Goal: Information Seeking & Learning: Learn about a topic

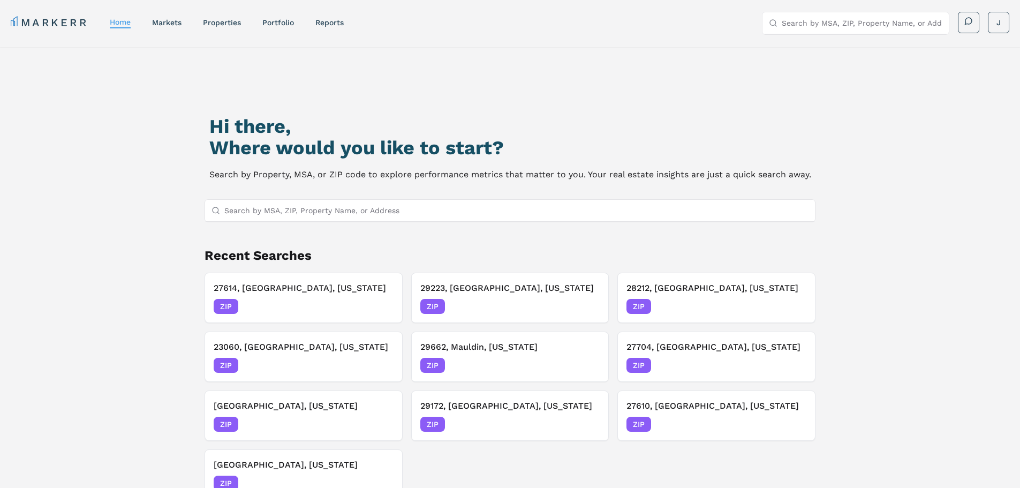
click at [357, 208] on input "Search by MSA, ZIP, Property Name, or Address" at bounding box center [516, 210] width 585 height 21
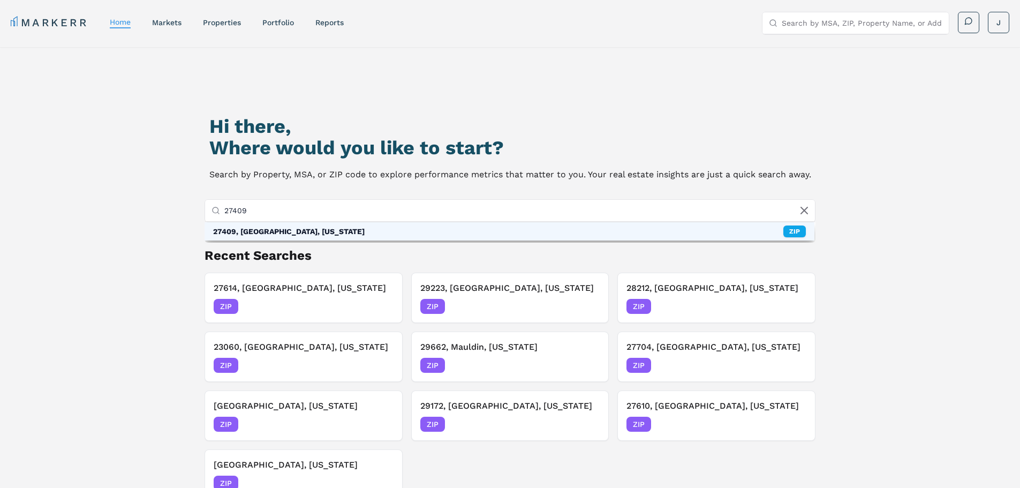
type input "27409"
click at [357, 230] on div "27409, [GEOGRAPHIC_DATA], [US_STATE] ZIP" at bounding box center [510, 231] width 611 height 18
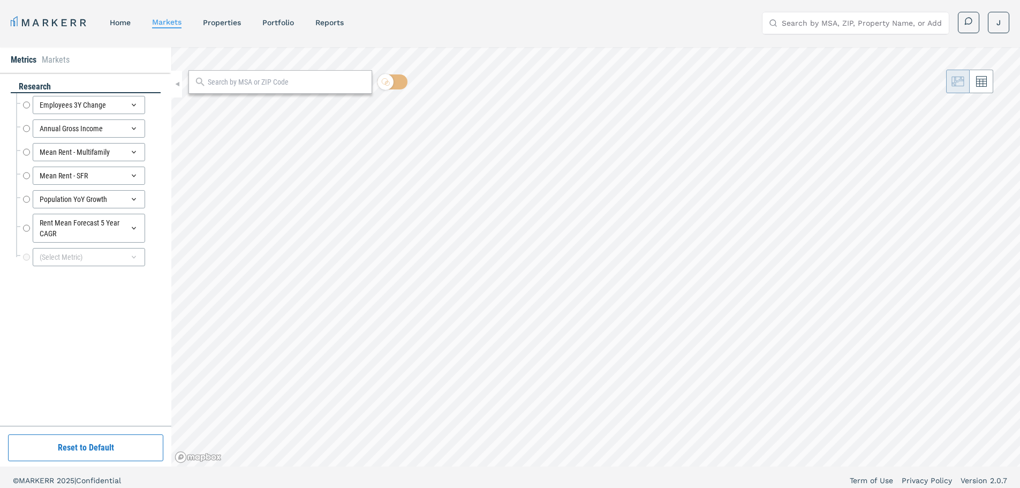
radio input "true"
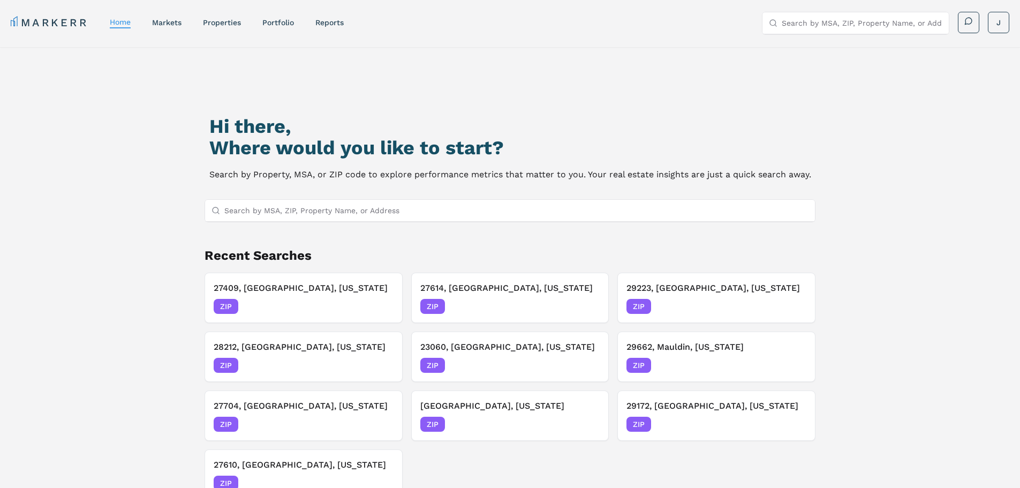
click at [302, 200] on input "Search by MSA, ZIP, Property Name, or Address" at bounding box center [516, 210] width 585 height 21
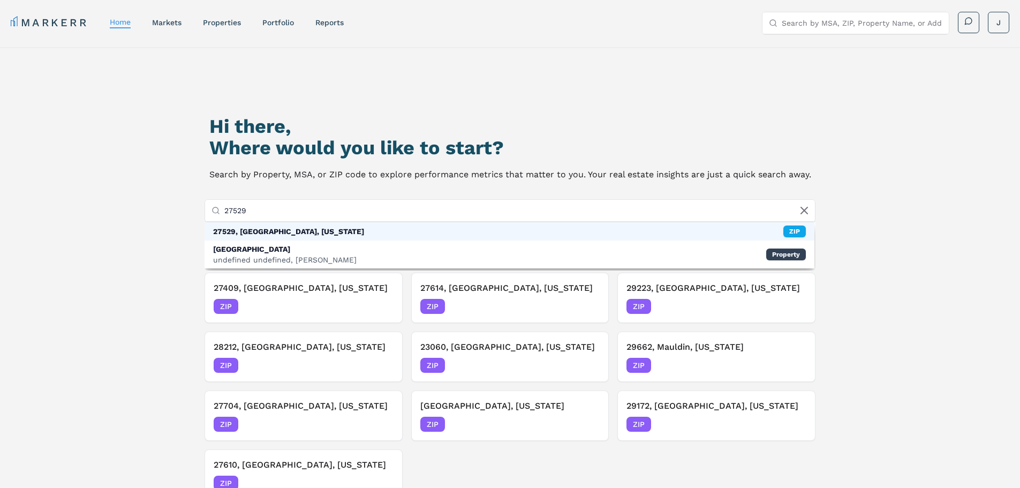
type input "27529"
click at [300, 238] on div "27529, Garner, North Carolina ZIP" at bounding box center [510, 231] width 611 height 18
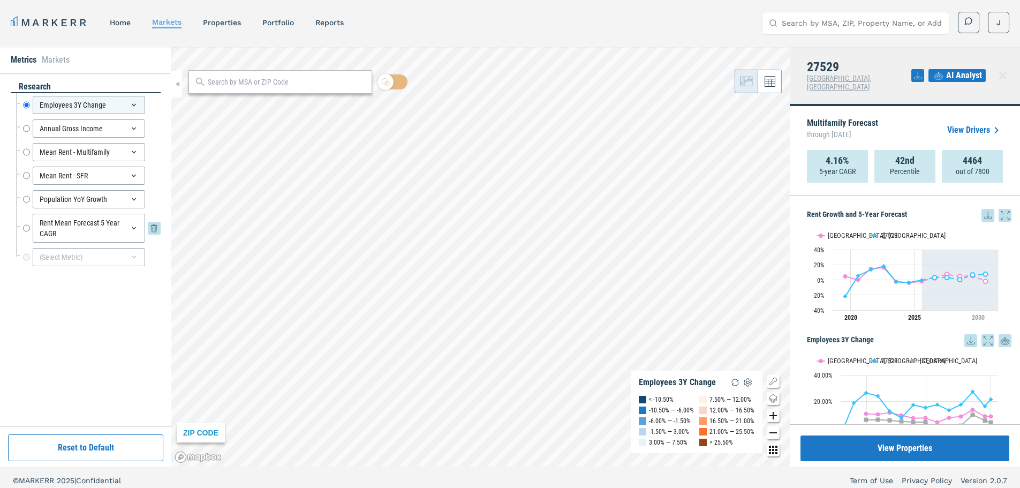
click at [27, 228] on input "Rent Mean Forecast 5 Year CAGR" at bounding box center [26, 228] width 7 height 29
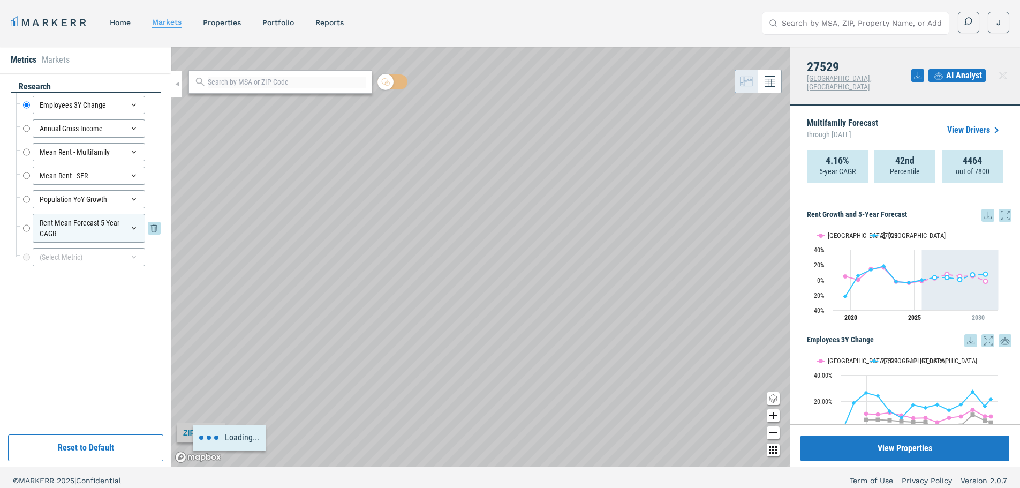
radio input "false"
radio input "true"
